Goal: Task Accomplishment & Management: Manage account settings

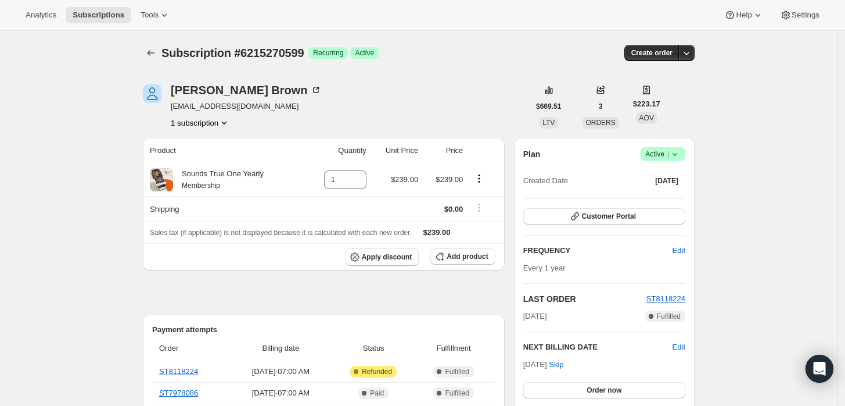
click at [677, 156] on icon at bounding box center [675, 154] width 12 height 12
click at [665, 194] on span "Cancel subscription" at bounding box center [667, 196] width 66 height 9
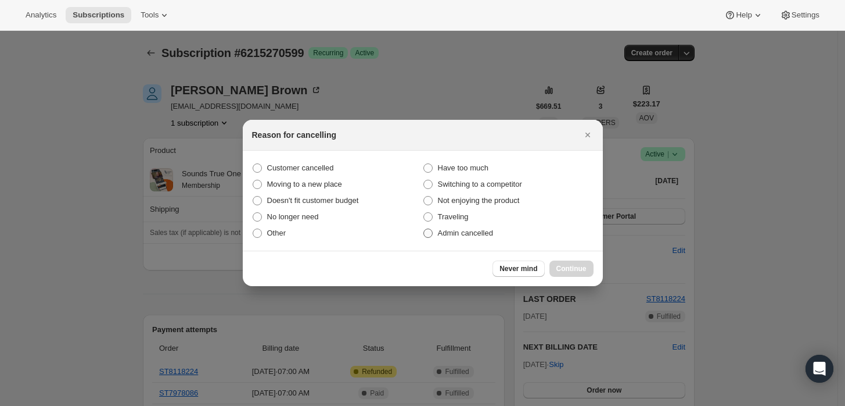
click at [443, 234] on span "Admin cancelled" at bounding box center [465, 232] width 55 height 9
click at [424, 229] on input "Admin cancelled" at bounding box center [424, 228] width 1 height 1
radio input "true"
click at [567, 268] on span "Continue" at bounding box center [572, 268] width 30 height 9
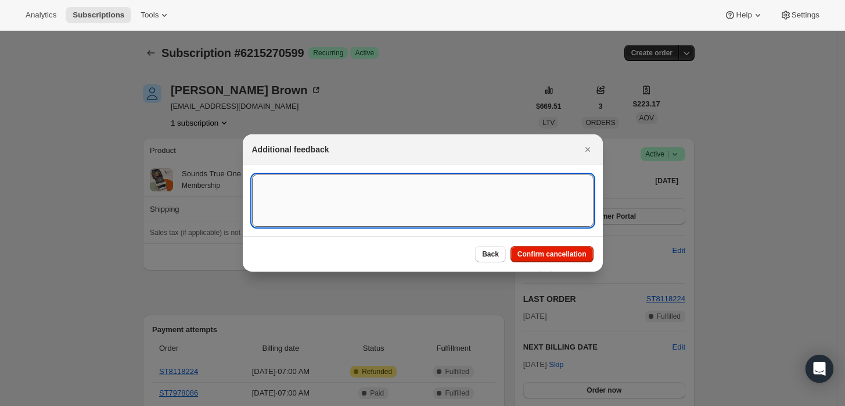
drag, startPoint x: 480, startPoint y: 211, endPoint x: 490, endPoint y: 207, distance: 10.9
click at [480, 210] on textarea ":rbh:" at bounding box center [423, 200] width 342 height 52
type textarea "Customer requested cancellation and refund."
click at [541, 242] on div "Back Confirm cancellation" at bounding box center [423, 253] width 360 height 35
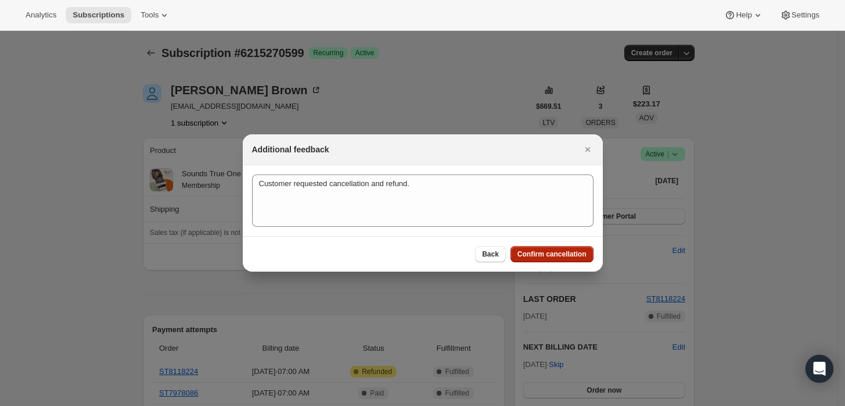
click at [547, 252] on span "Confirm cancellation" at bounding box center [552, 253] width 69 height 9
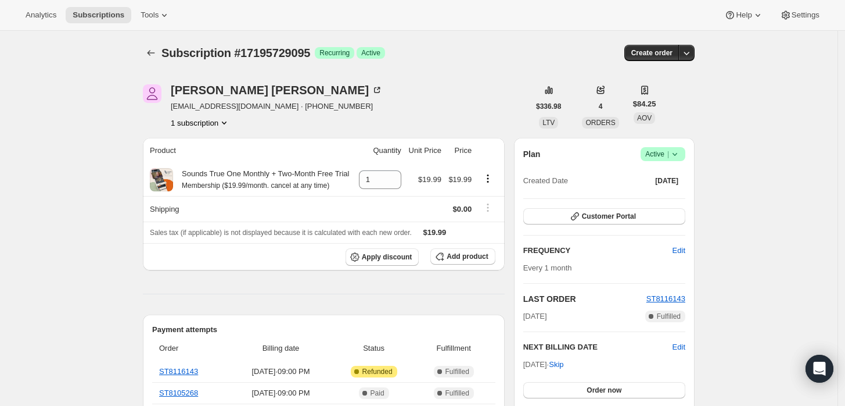
click at [676, 163] on div "Plan Success Active | Created Date May 14, 2025" at bounding box center [604, 168] width 162 height 42
click at [680, 154] on icon at bounding box center [675, 154] width 12 height 12
click at [677, 197] on span "Cancel subscription" at bounding box center [667, 196] width 66 height 9
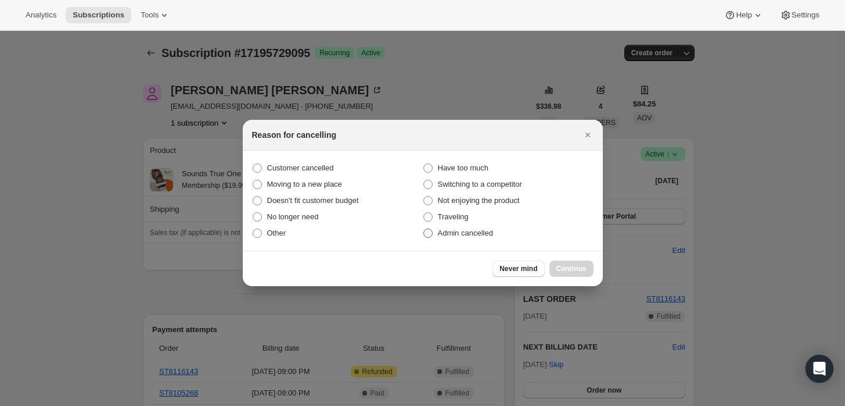
click at [476, 233] on span "Admin cancelled" at bounding box center [465, 232] width 55 height 9
click at [424, 229] on input "Admin cancelled" at bounding box center [424, 228] width 1 height 1
radio input "true"
drag, startPoint x: 579, startPoint y: 268, endPoint x: 553, endPoint y: 263, distance: 26.7
click at [579, 269] on span "Continue" at bounding box center [572, 268] width 30 height 9
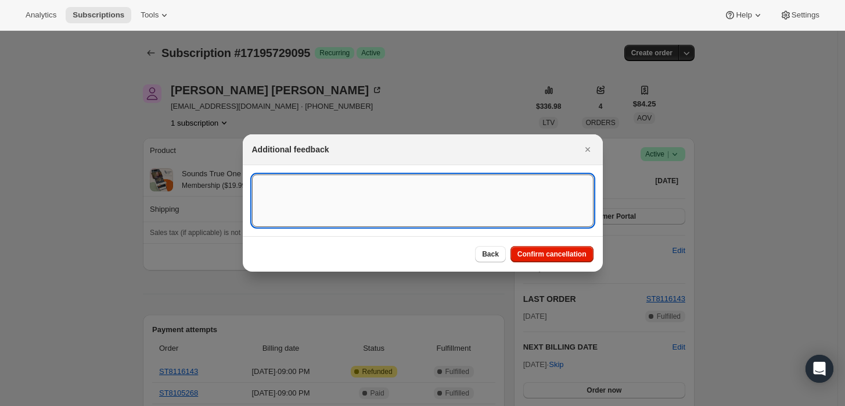
click at [423, 201] on textarea ":rbj:" at bounding box center [423, 200] width 342 height 52
type textarea "Customer requested cancellation and refund."
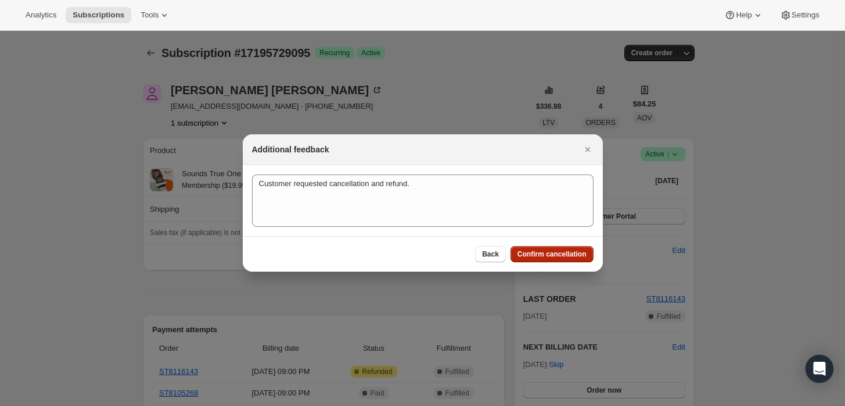
click at [548, 253] on span "Confirm cancellation" at bounding box center [552, 253] width 69 height 9
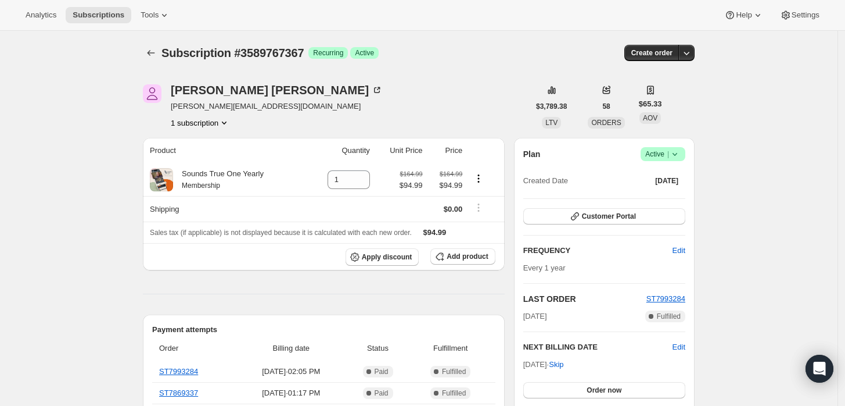
click at [681, 152] on icon at bounding box center [675, 154] width 12 height 12
click at [665, 195] on span "Cancel subscription" at bounding box center [667, 196] width 66 height 9
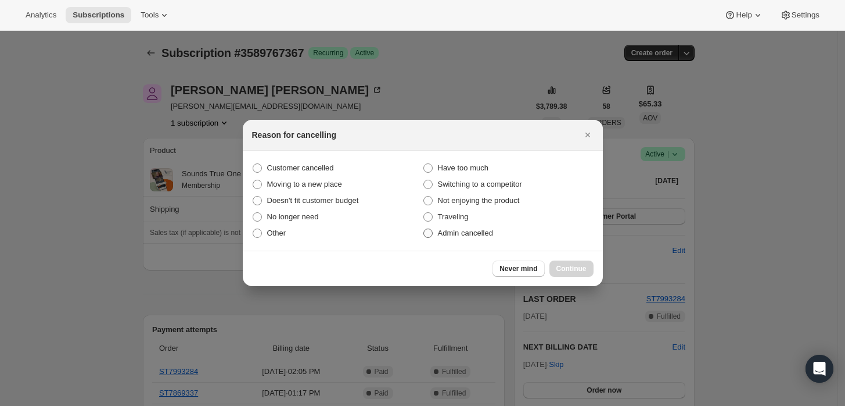
click at [456, 236] on span "Admin cancelled" at bounding box center [465, 232] width 55 height 9
click at [424, 229] on input "Admin cancelled" at bounding box center [424, 228] width 1 height 1
radio input "true"
click at [559, 263] on button "Continue" at bounding box center [572, 268] width 44 height 16
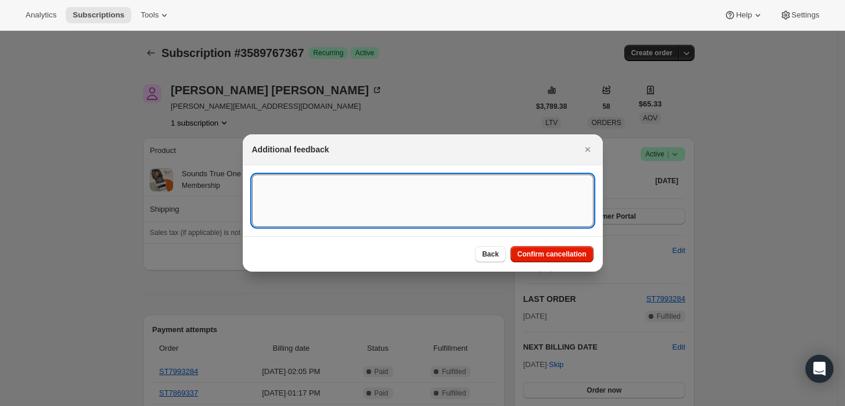
click at [501, 217] on textarea ":rbk:" at bounding box center [423, 200] width 342 height 52
type textarea "Customer requested cancellation."
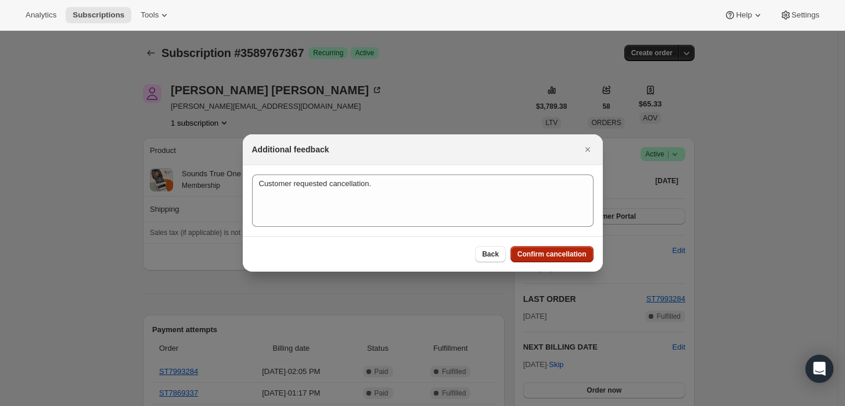
click at [547, 257] on span "Confirm cancellation" at bounding box center [552, 253] width 69 height 9
